Goal: Information Seeking & Learning: Check status

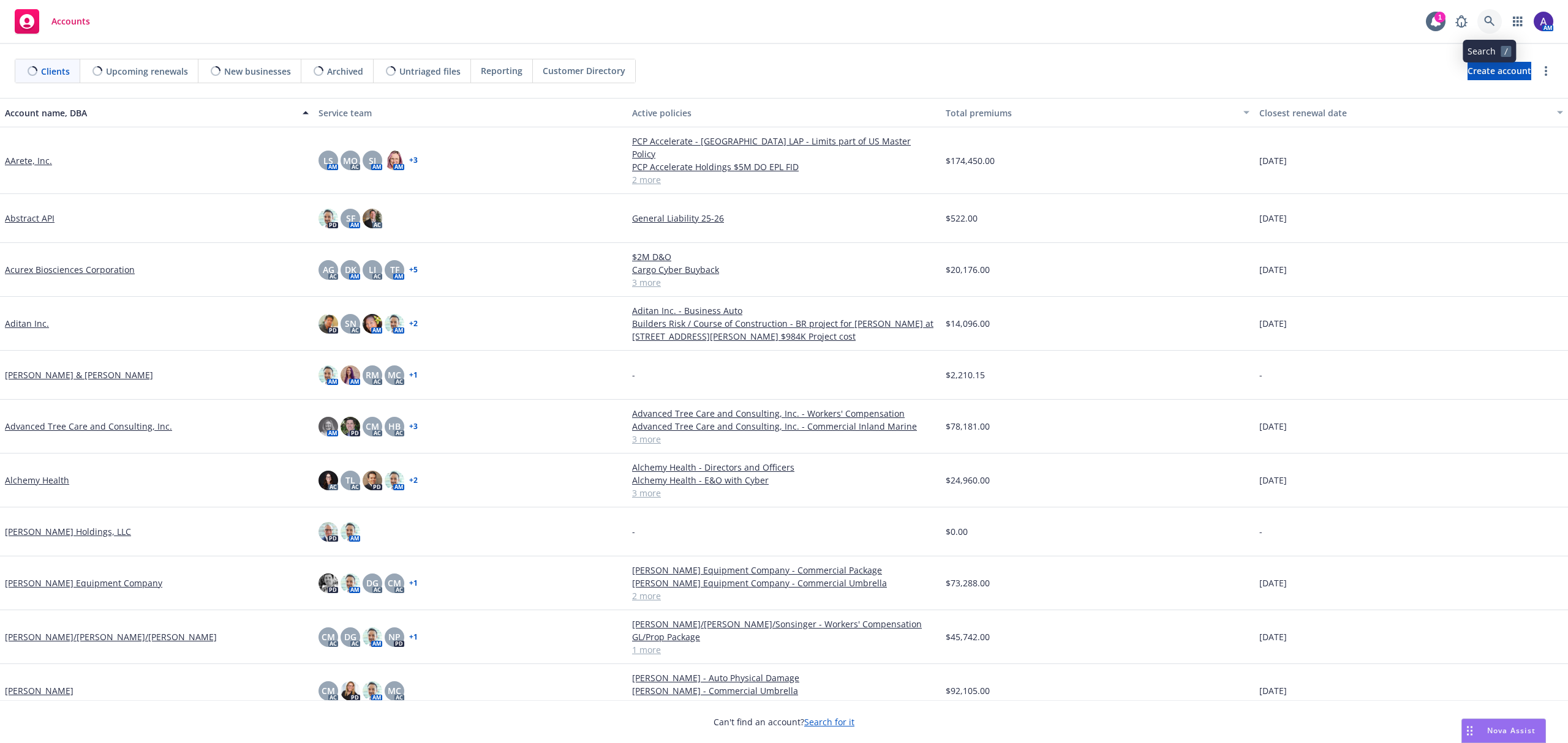
click at [1491, 23] on icon at bounding box center [1489, 21] width 11 height 11
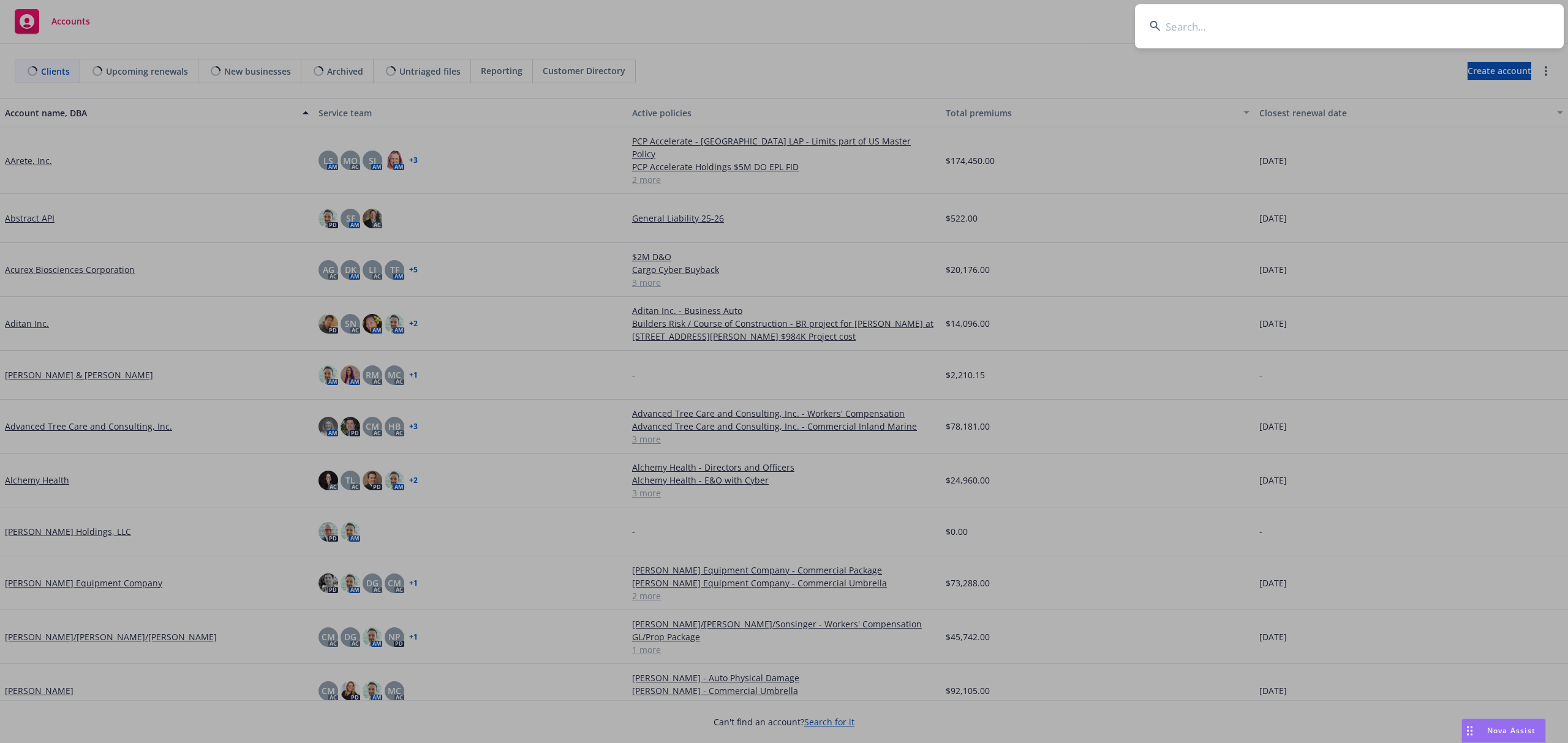
click at [1419, 26] on input at bounding box center [1349, 27] width 429 height 44
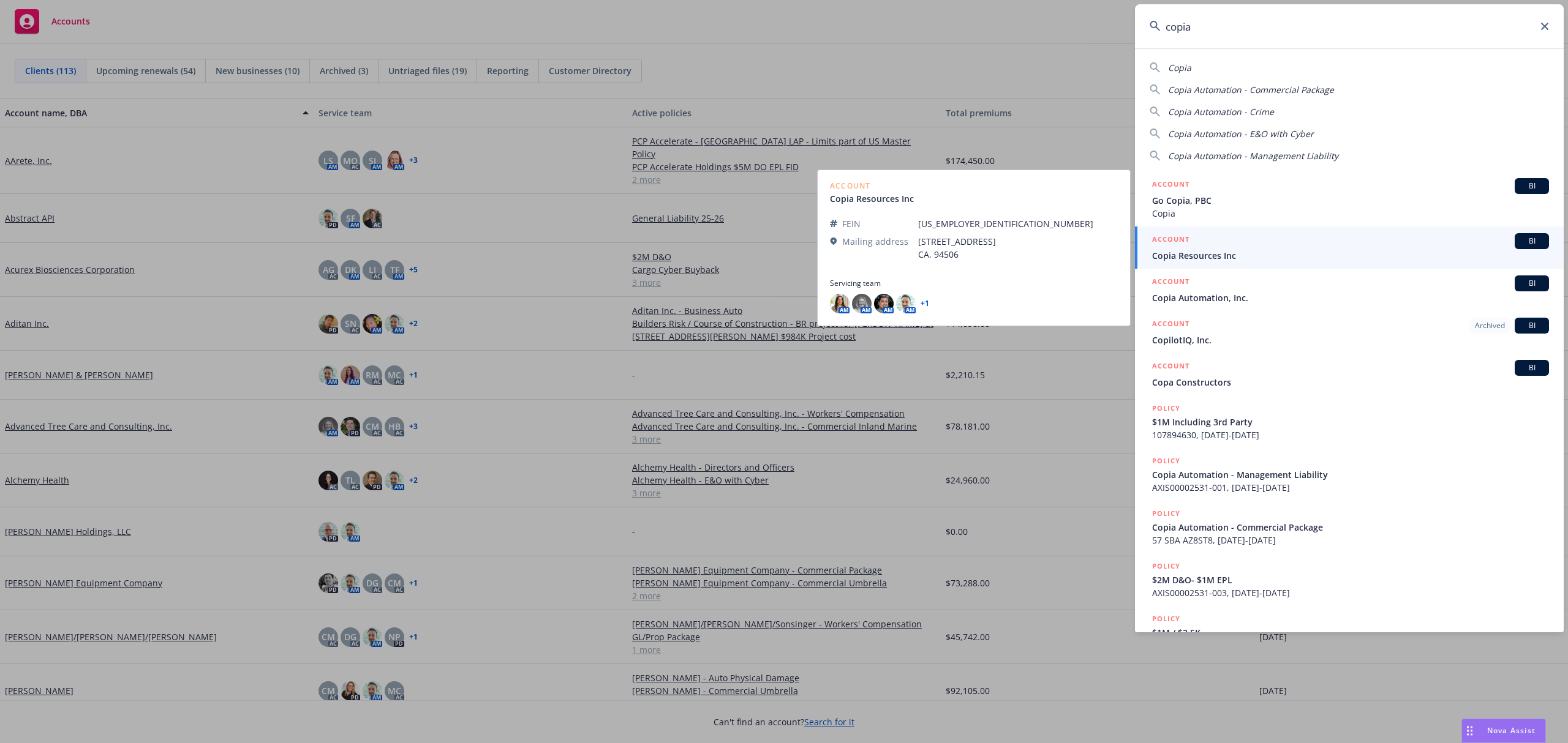
type input "copia"
click at [1272, 248] on div "ACCOUNT BI" at bounding box center [1350, 241] width 397 height 16
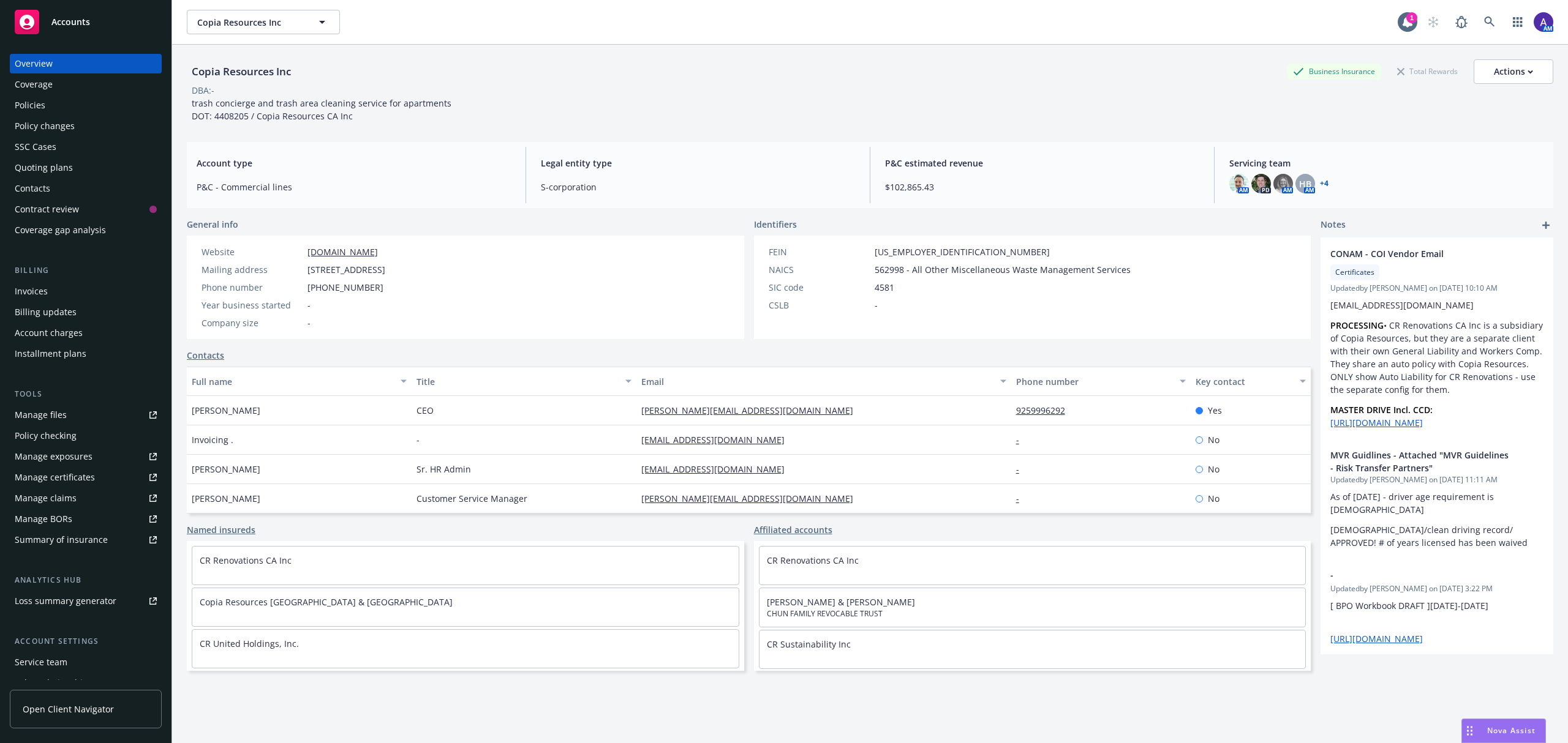
click at [77, 105] on div "Policies" at bounding box center [86, 105] width 142 height 20
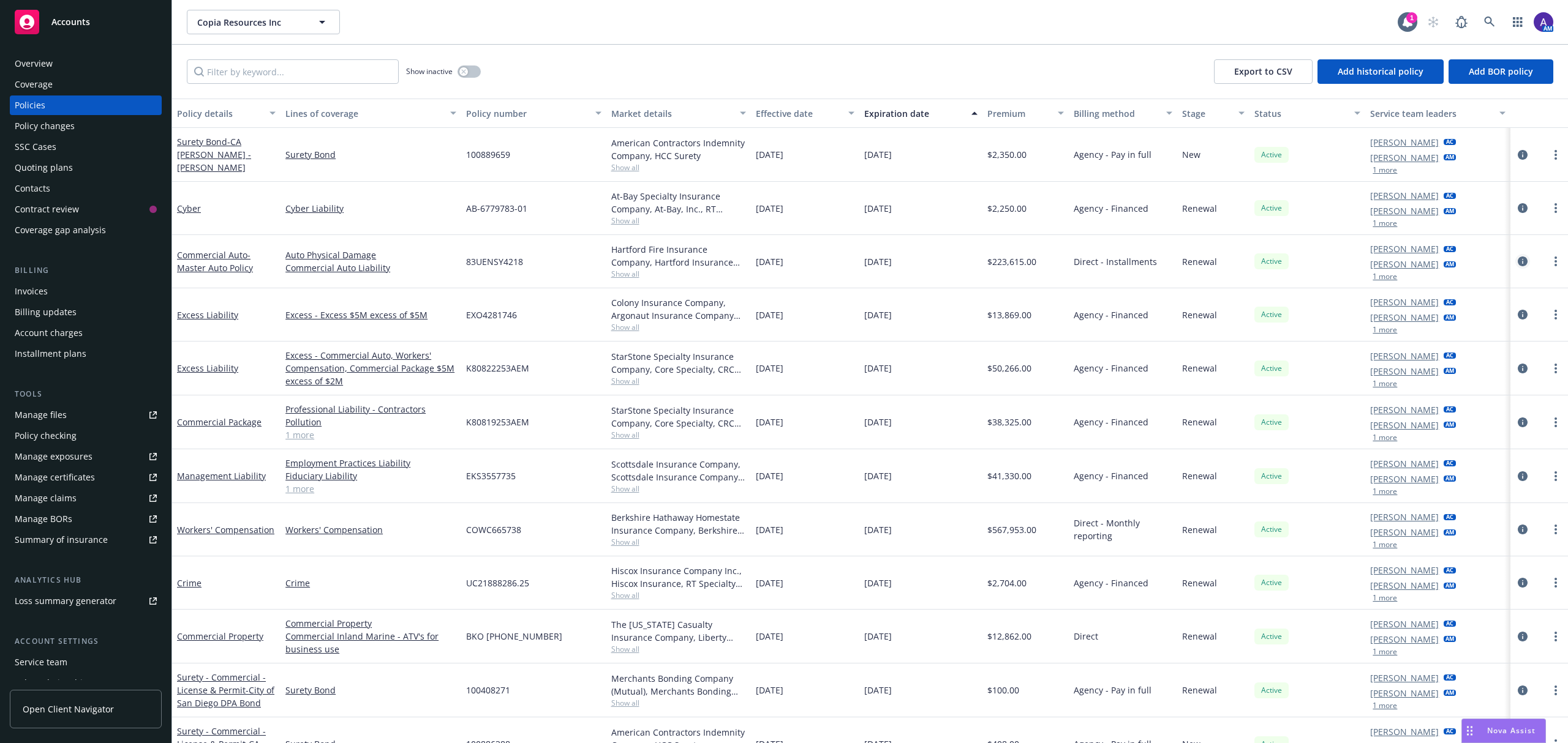
click at [1517, 258] on icon "circleInformation" at bounding box center [1522, 261] width 10 height 10
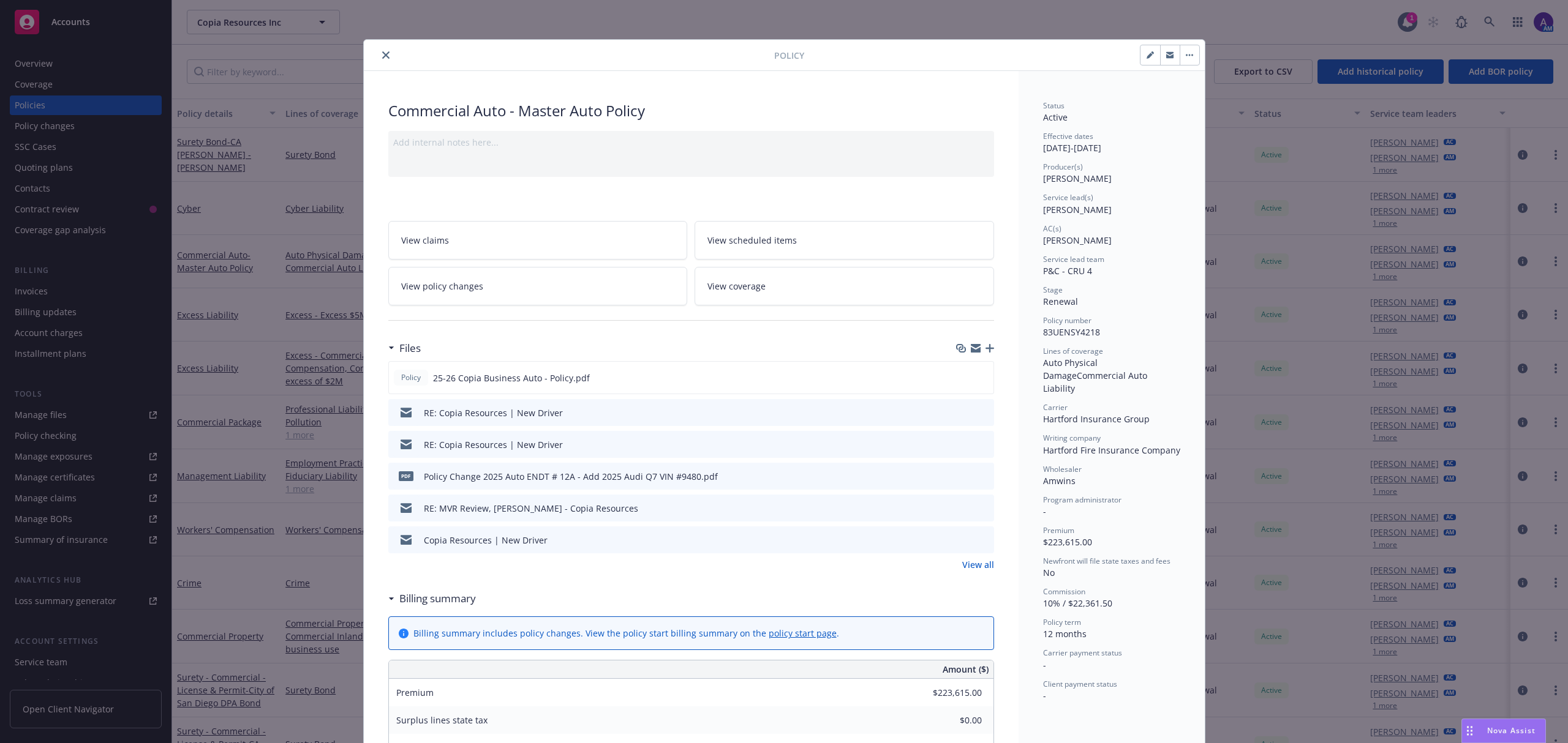
click at [796, 240] on link "View scheduled items" at bounding box center [844, 239] width 300 height 38
click at [378, 57] on button "close" at bounding box center [385, 55] width 15 height 15
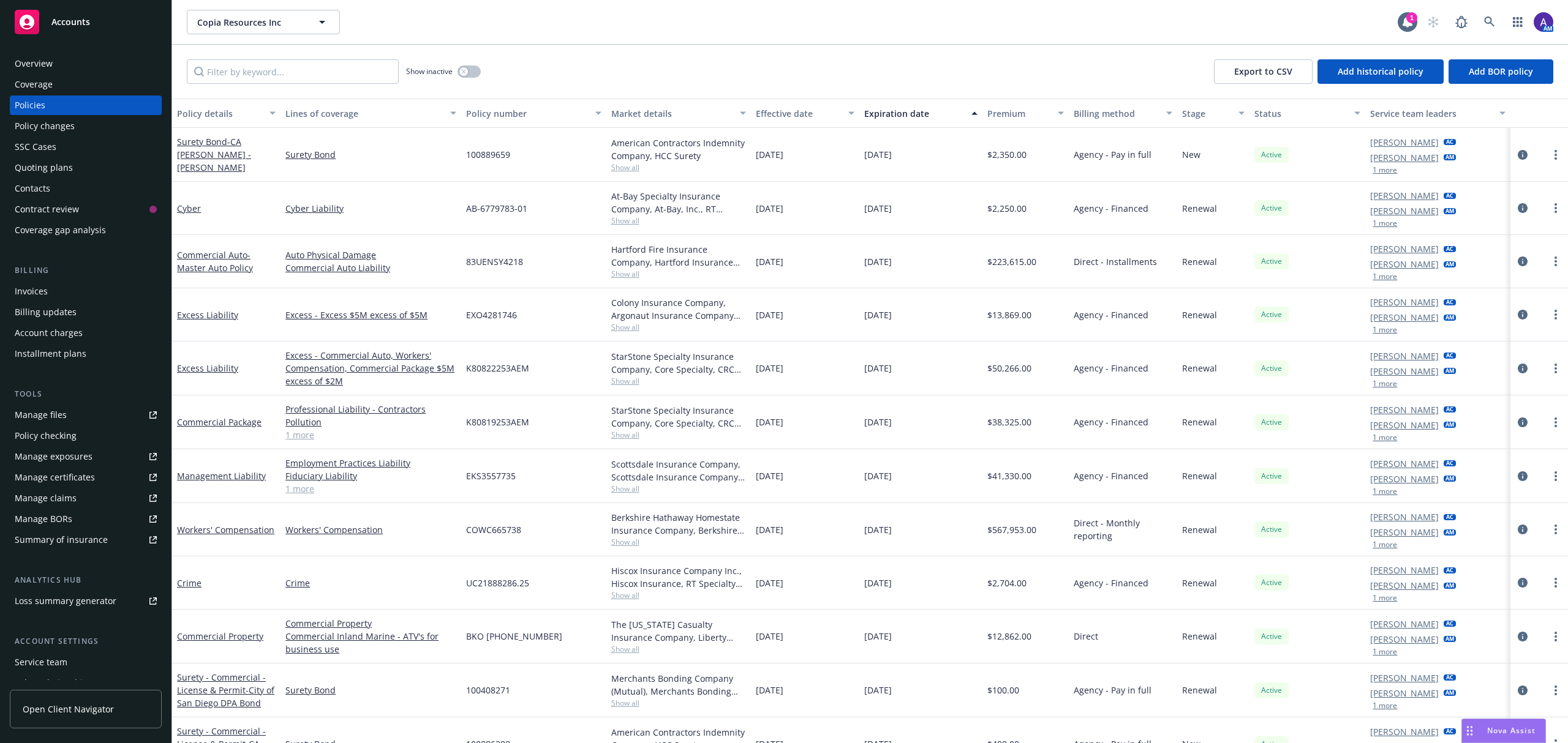
click at [74, 165] on div "Quoting plans" at bounding box center [86, 168] width 142 height 20
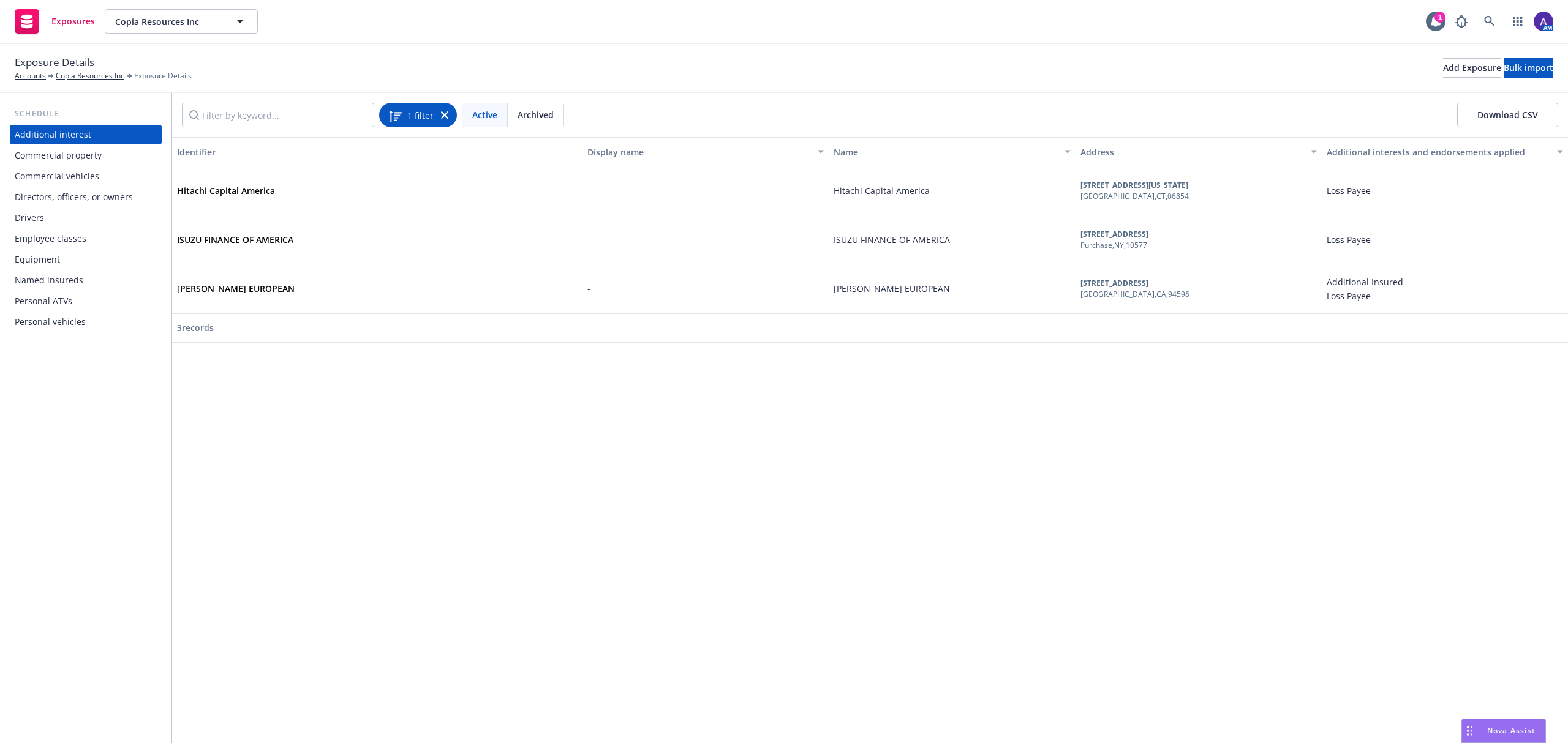
click at [440, 117] on div "1 filter" at bounding box center [418, 115] width 61 height 17
click at [444, 117] on icon at bounding box center [444, 115] width 7 height 7
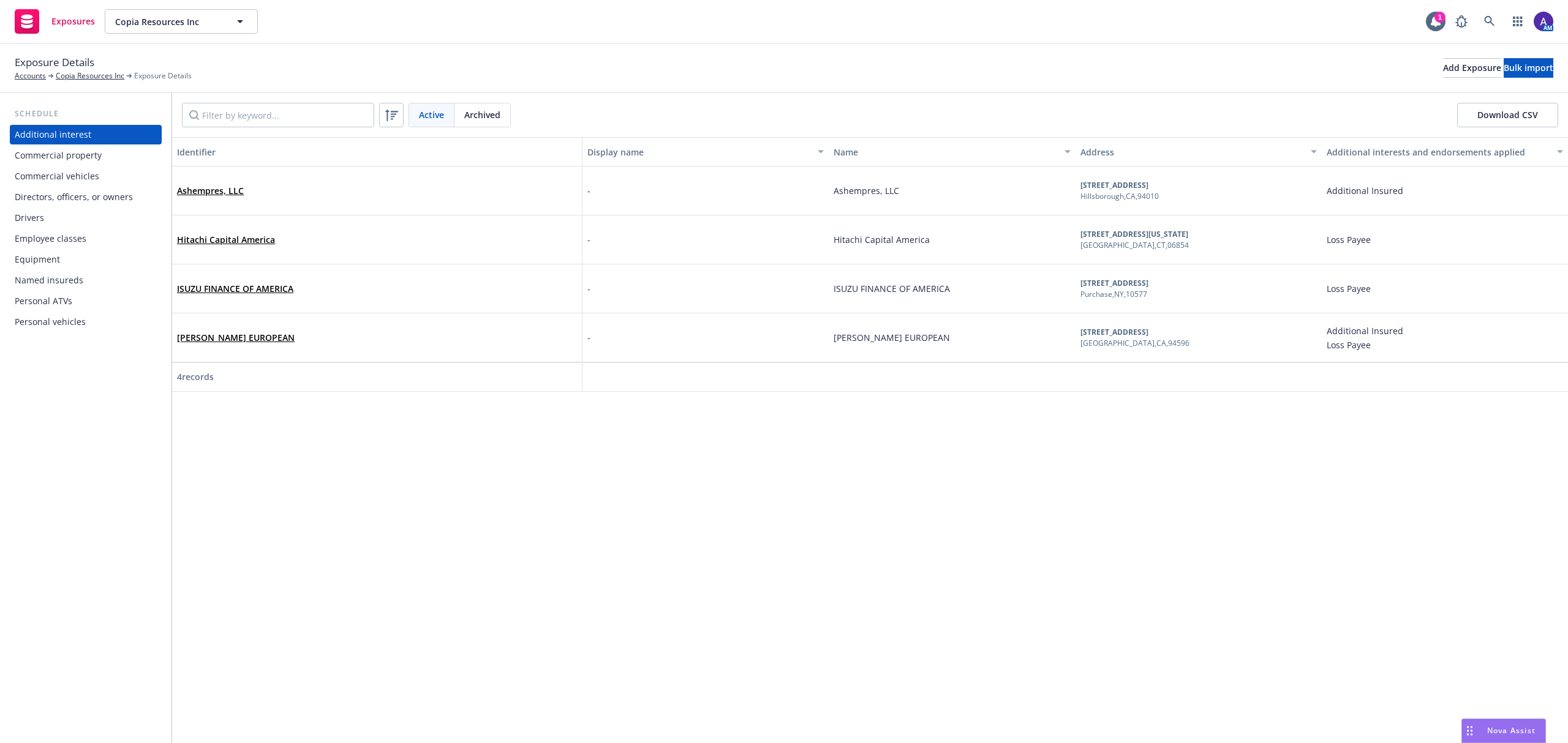
click at [103, 216] on div "Drivers" at bounding box center [86, 218] width 142 height 20
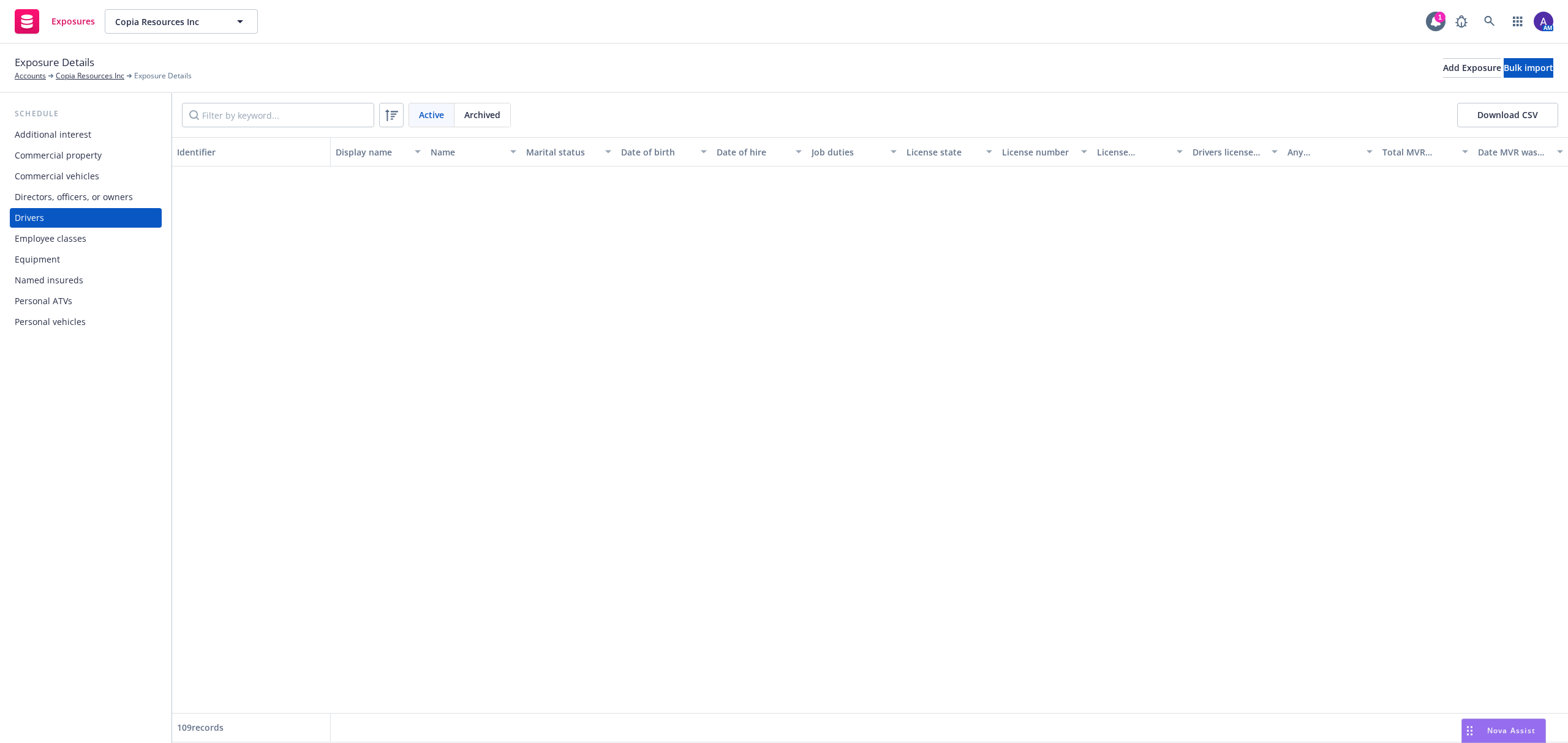
scroll to position [1394, 0]
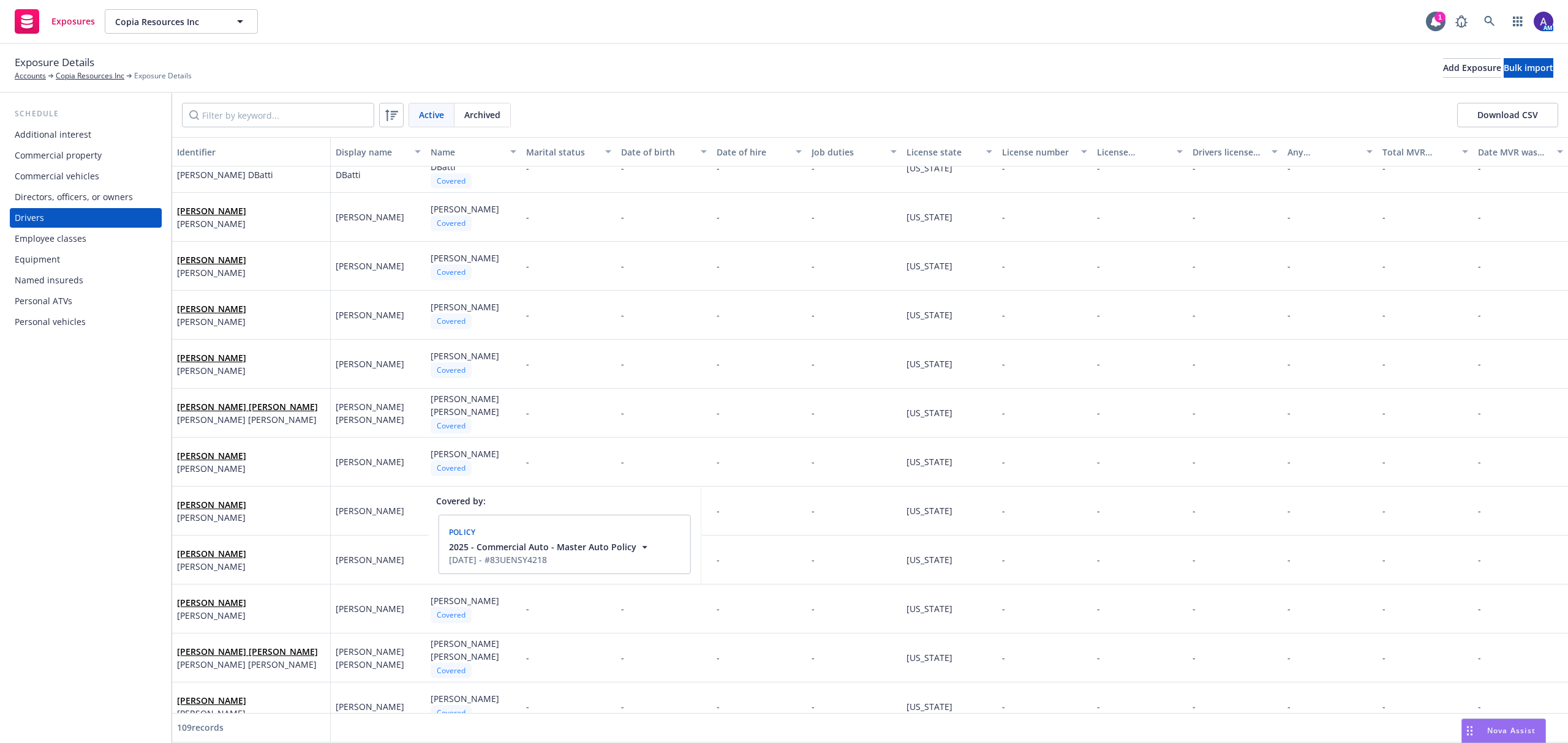
click at [89, 172] on div "Commercial vehicles" at bounding box center [57, 176] width 85 height 20
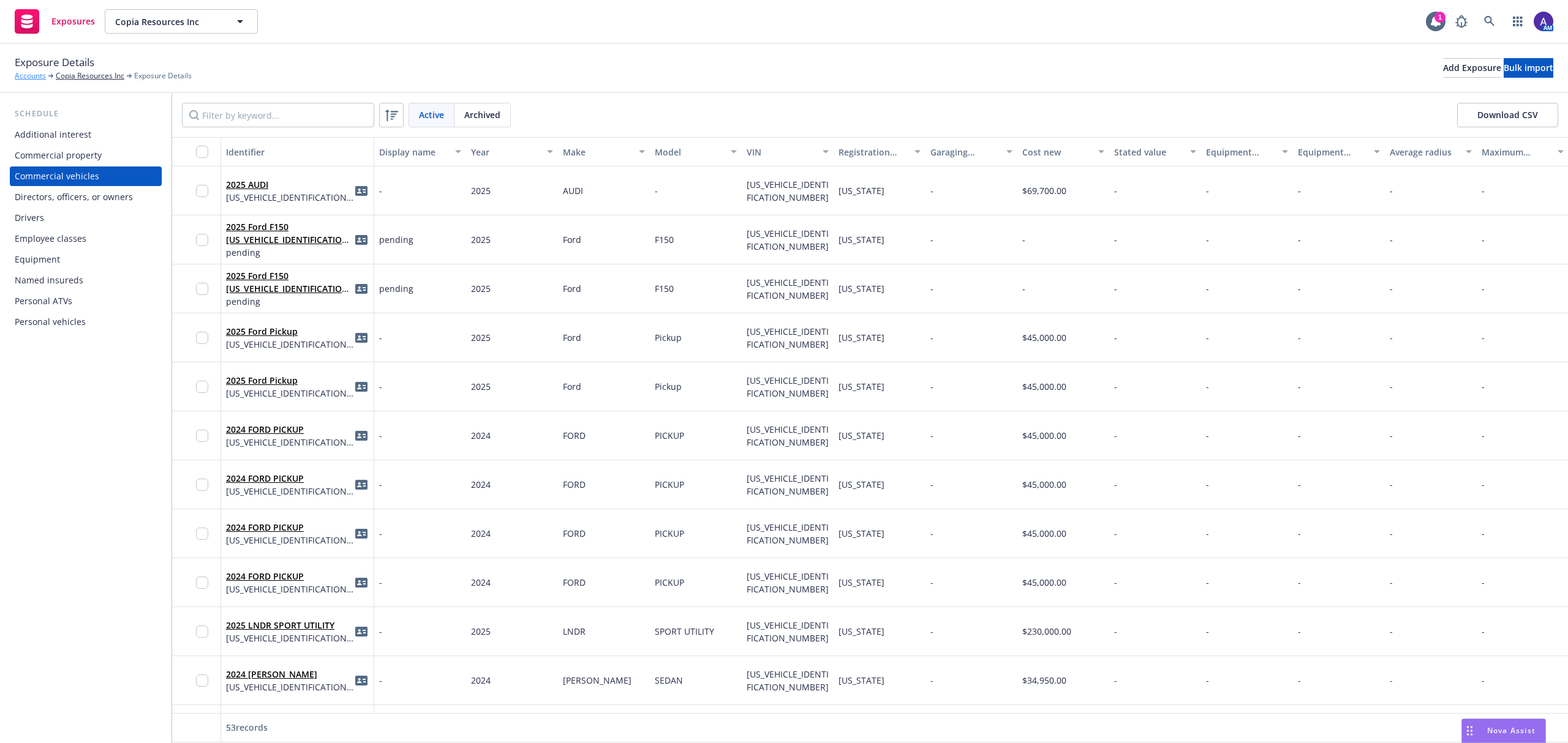
click at [28, 78] on link "Accounts" at bounding box center [30, 76] width 31 height 11
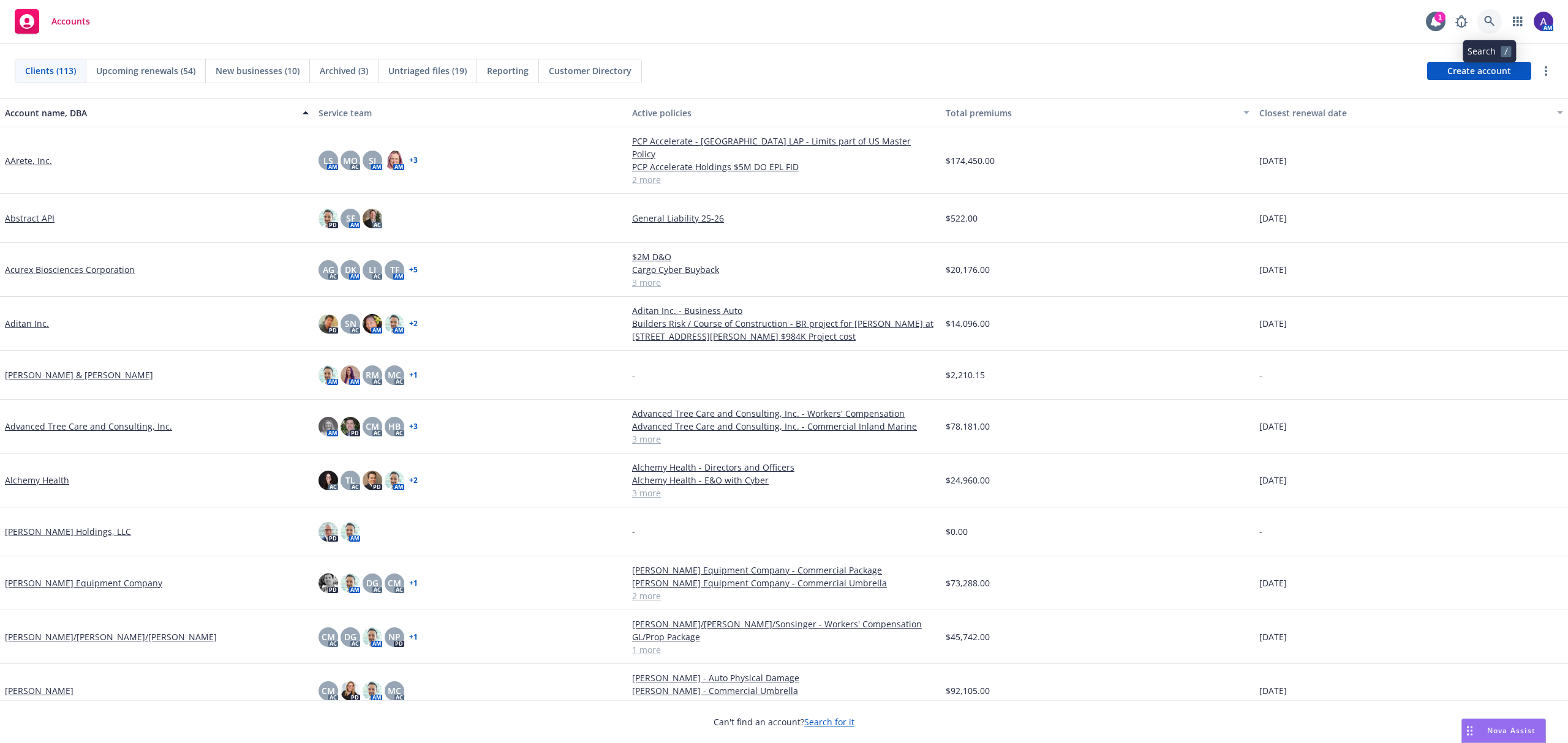
click at [1497, 20] on link at bounding box center [1490, 21] width 25 height 25
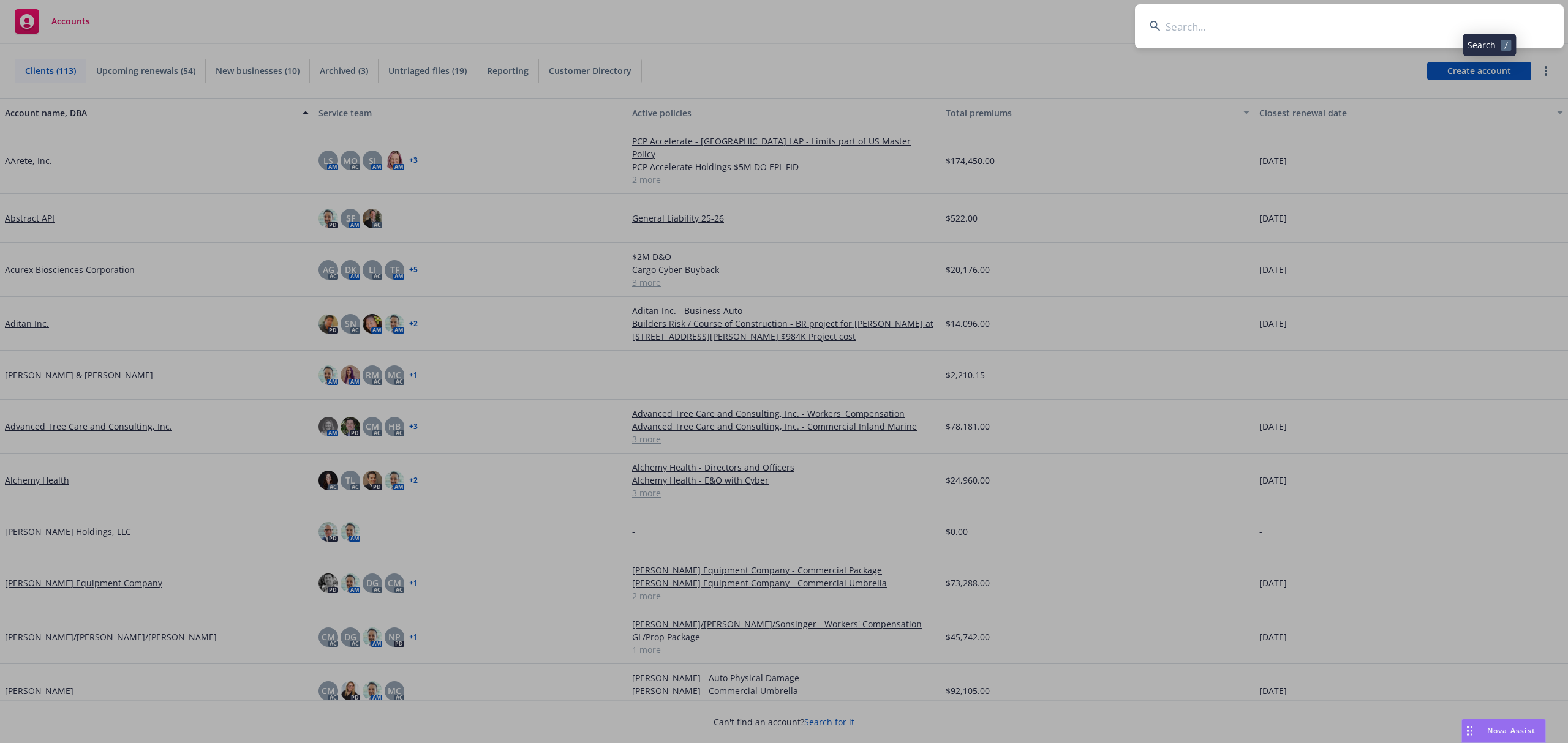
click at [1449, 30] on input at bounding box center [1349, 27] width 429 height 44
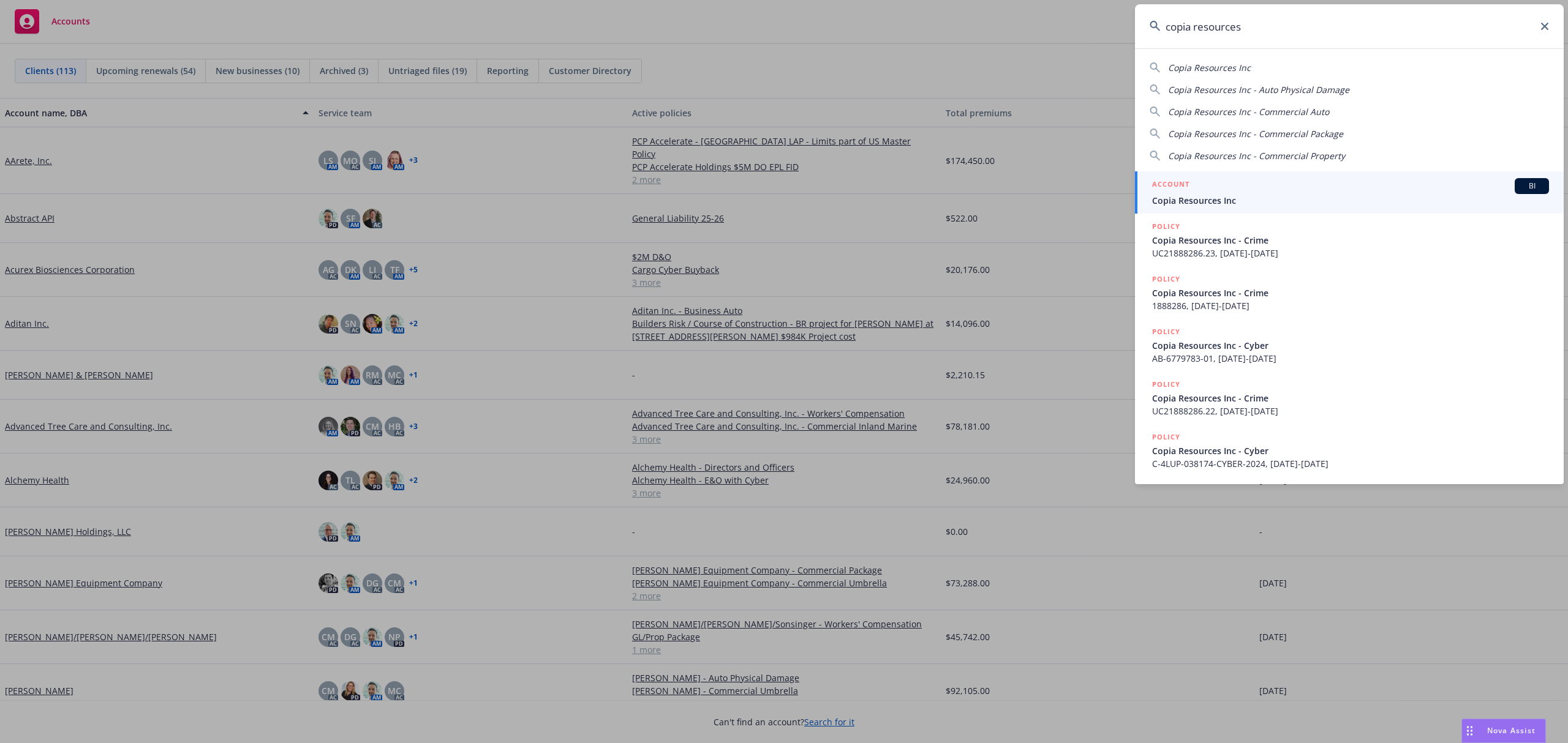
type input "copia resources"
click at [1213, 196] on span "Copia Resources Inc" at bounding box center [1350, 200] width 397 height 12
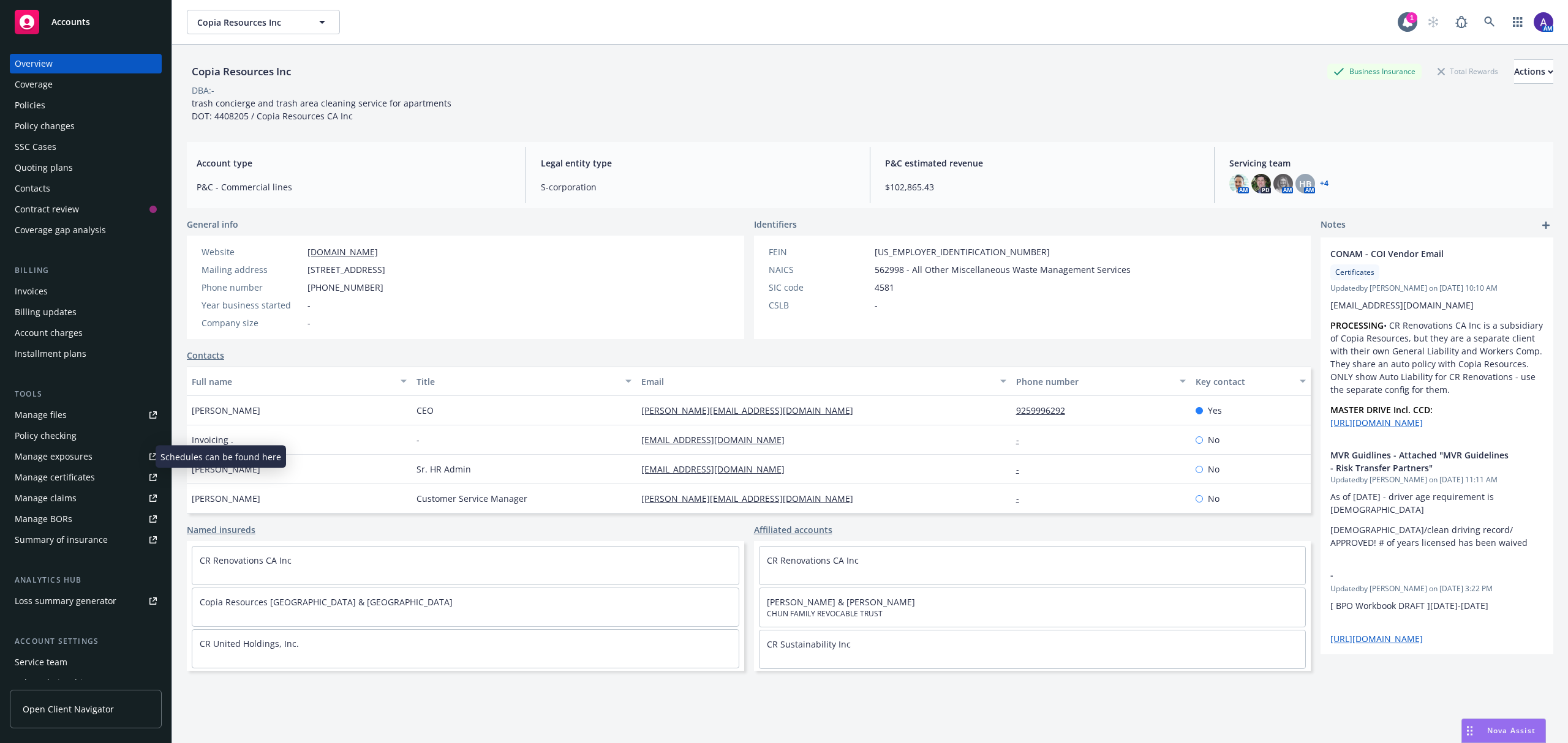
click at [66, 451] on div "Manage exposures" at bounding box center [53, 456] width 77 height 20
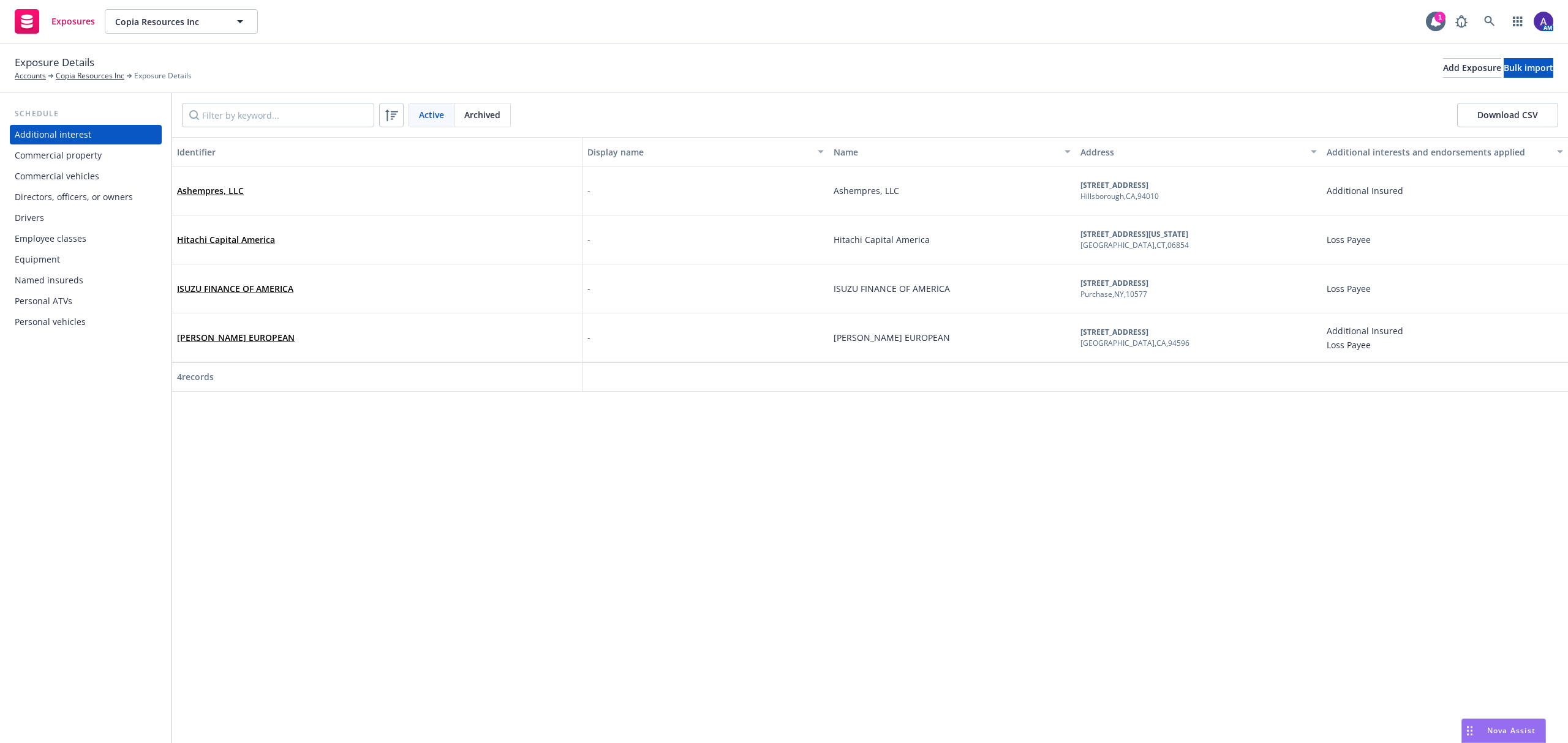
click at [30, 219] on div "Drivers" at bounding box center [29, 218] width 29 height 20
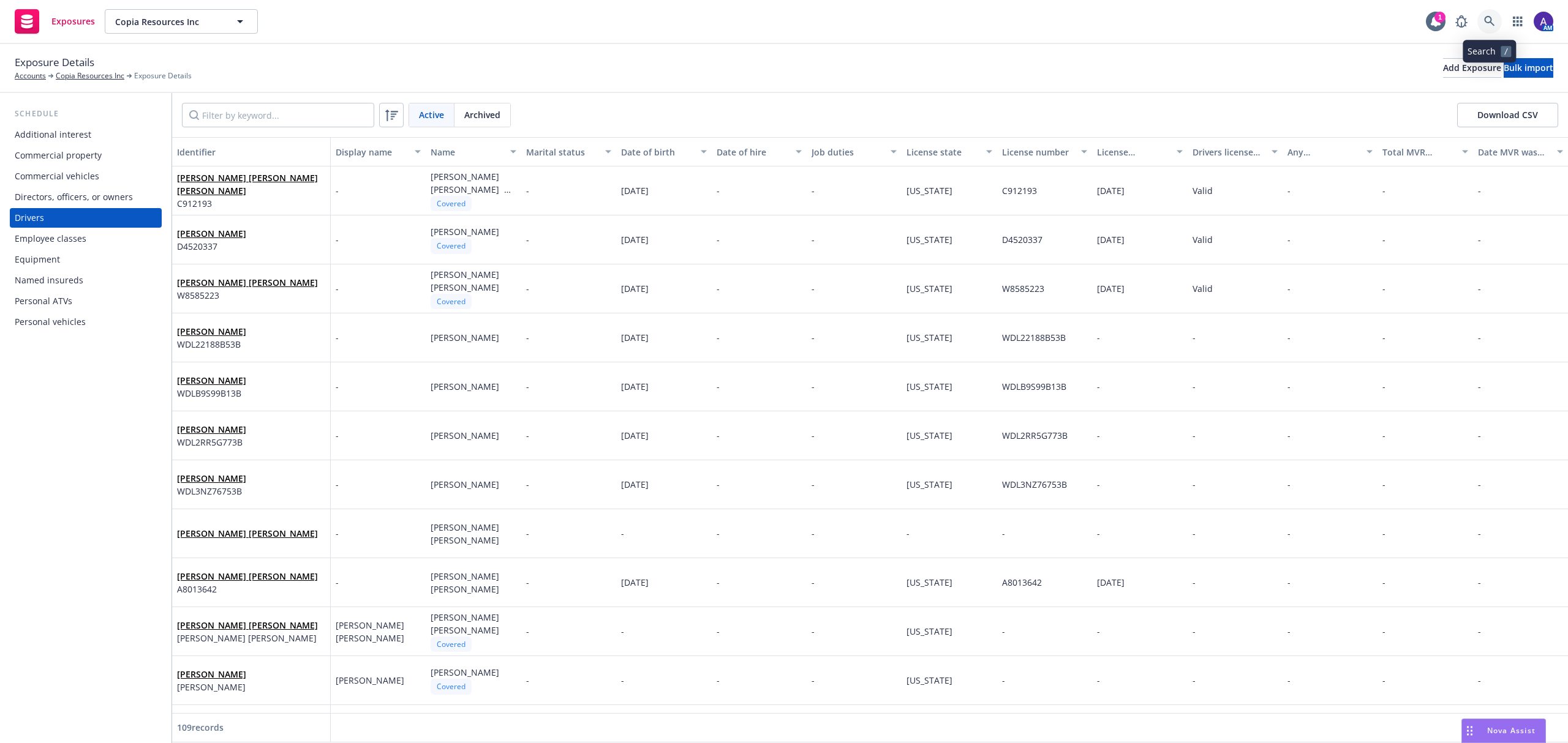
click at [1483, 20] on link at bounding box center [1490, 21] width 25 height 25
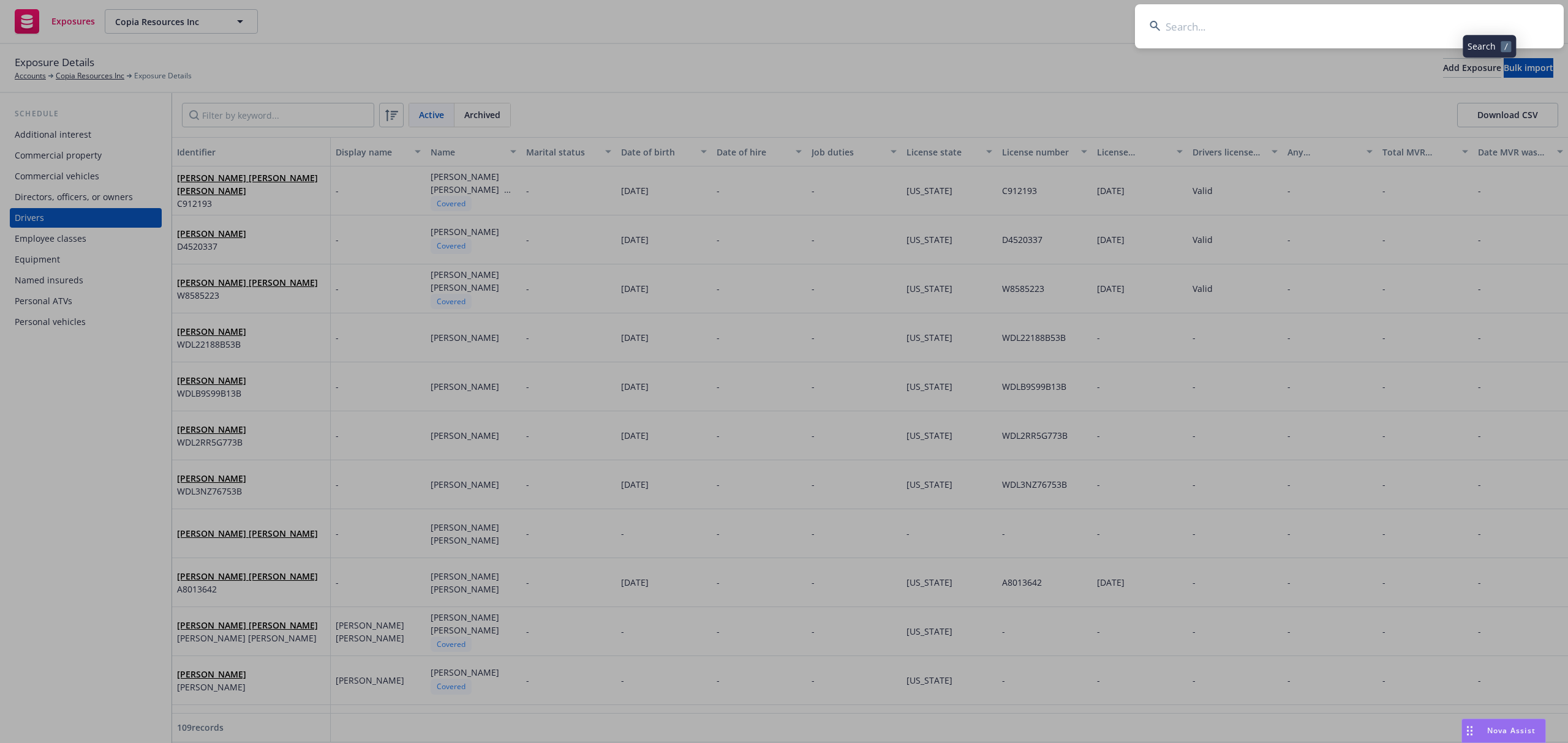
click at [1382, 22] on input at bounding box center [1349, 27] width 429 height 44
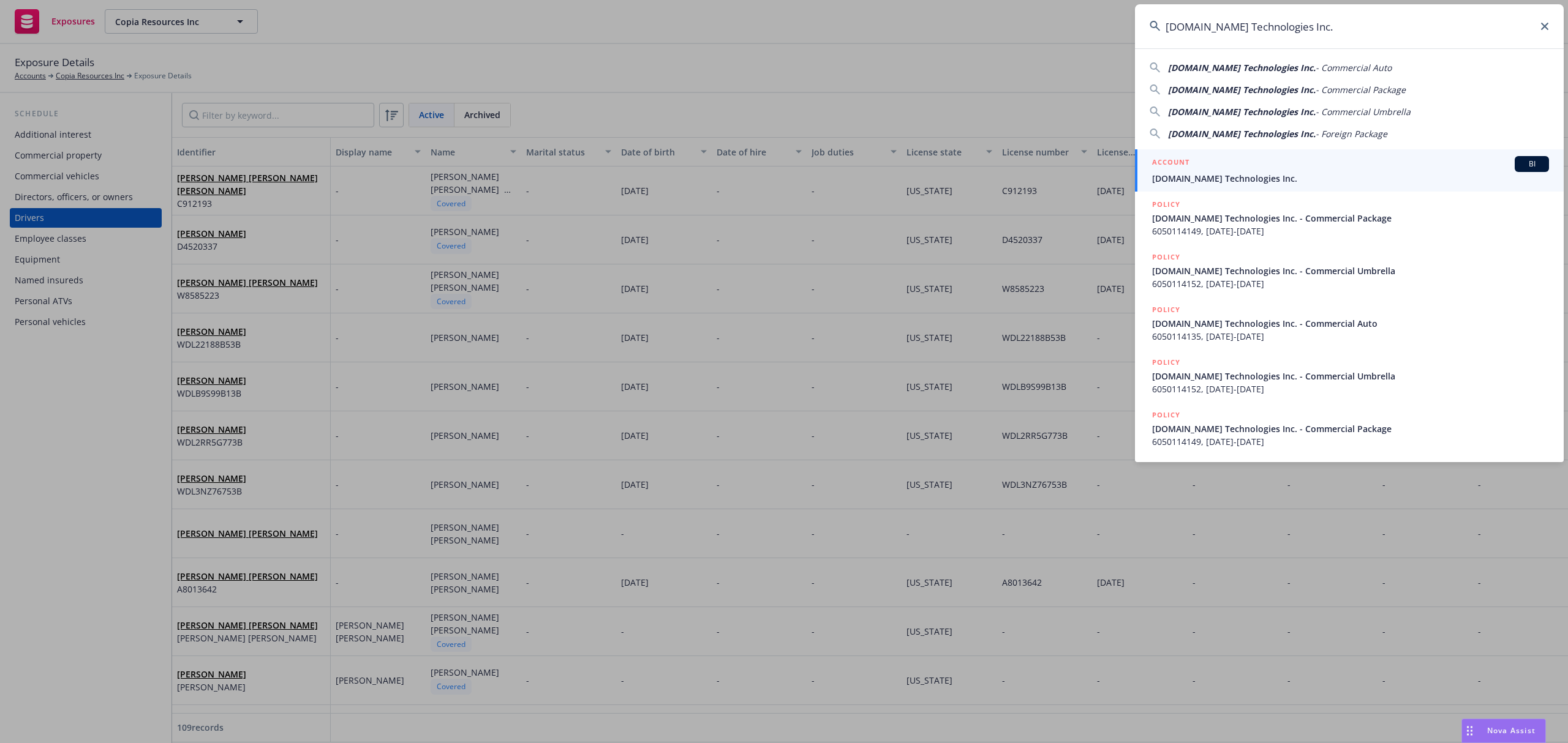
type input "EX.CO Technologies Inc."
click at [1223, 184] on span "EX.CO Technologies Inc." at bounding box center [1350, 178] width 397 height 12
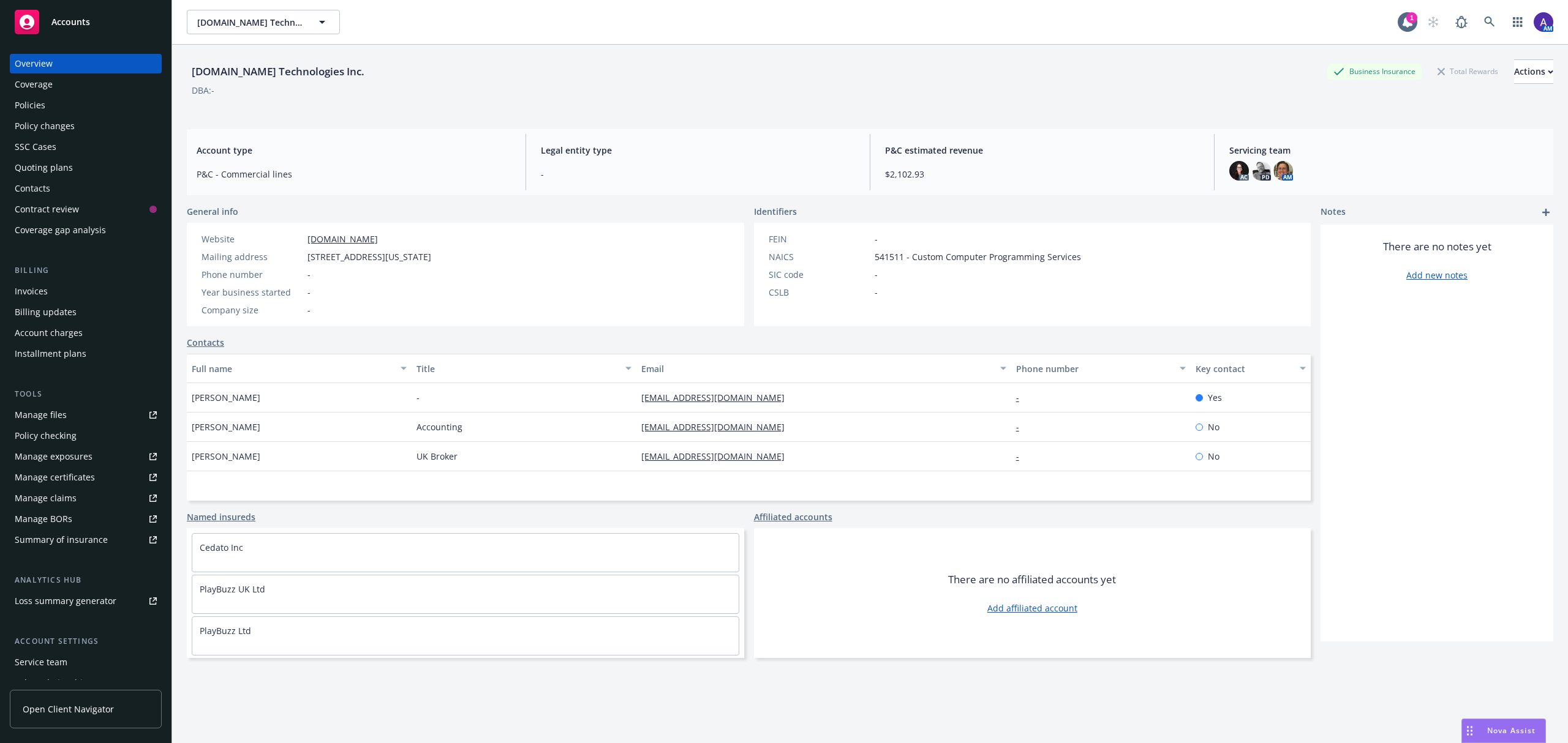
click at [22, 107] on div "Policies" at bounding box center [30, 105] width 30 height 20
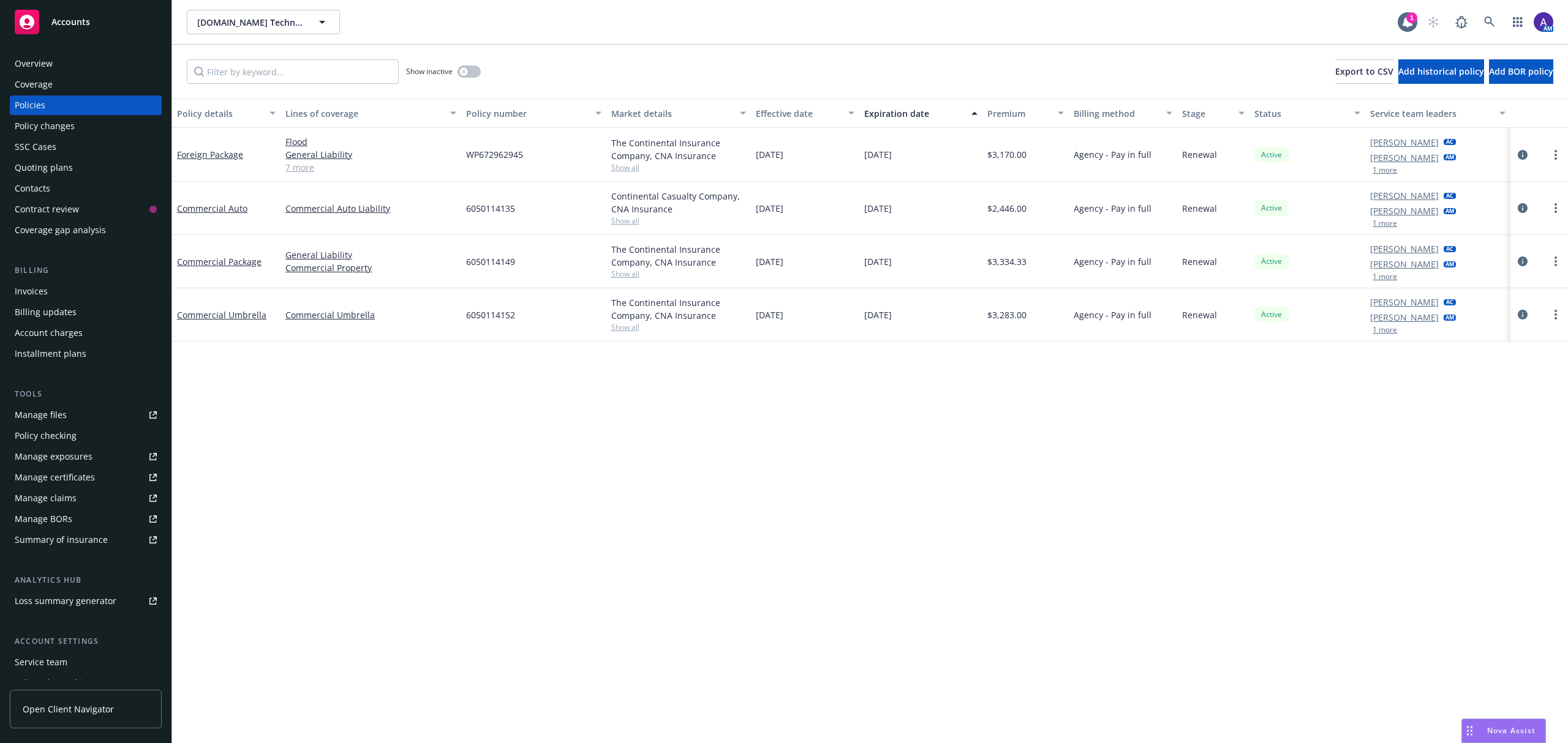
click at [65, 162] on div "Quoting plans" at bounding box center [44, 168] width 58 height 20
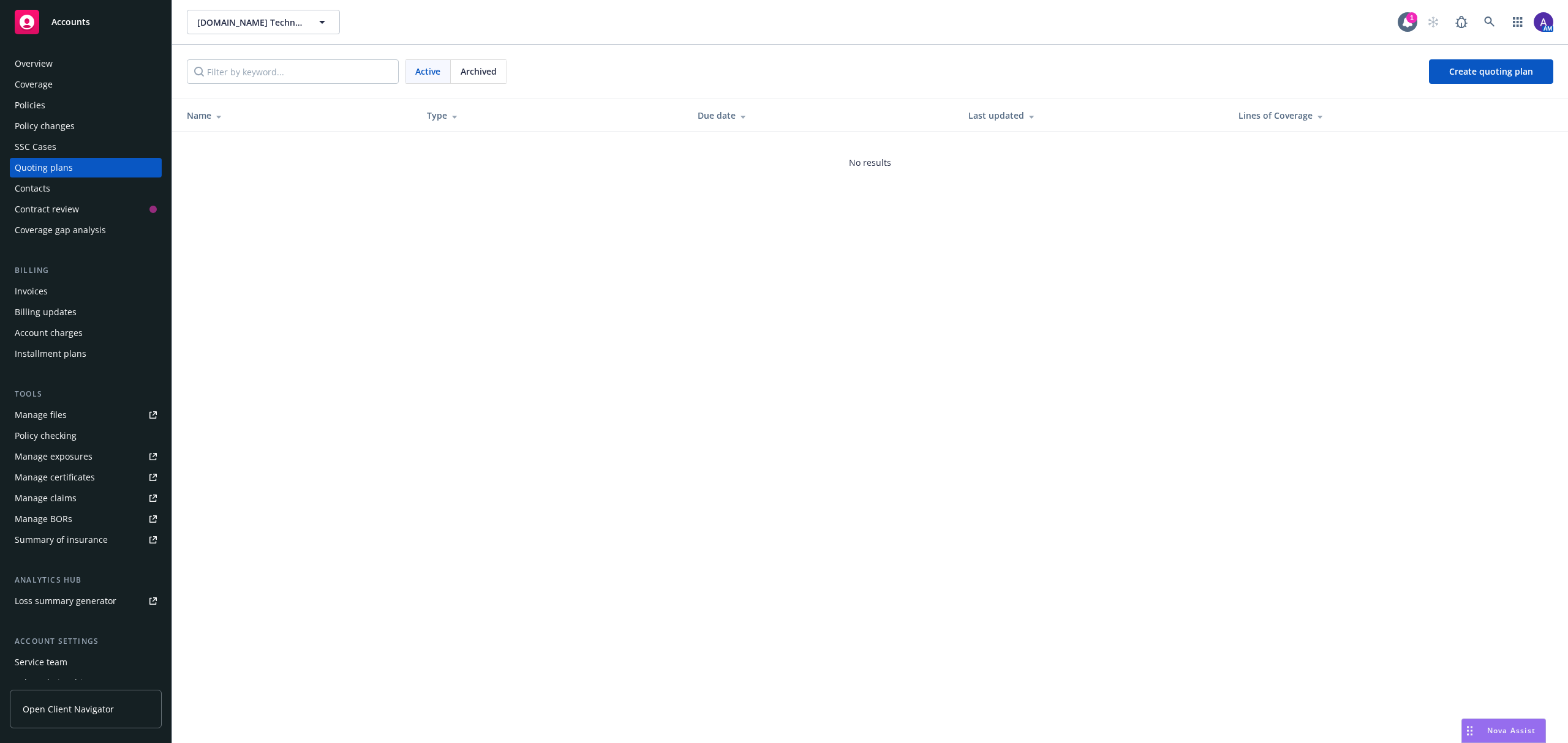
click at [506, 69] on div "Archived" at bounding box center [478, 71] width 56 height 23
click at [429, 72] on span "Active" at bounding box center [428, 71] width 25 height 12
click at [483, 78] on div "Archived" at bounding box center [478, 71] width 56 height 23
click at [294, 156] on link "09/10/25 Foreign Package, Commercial Auto, Commercial Package, Commercial Umbre…" at bounding box center [297, 150] width 221 height 26
